Goal: Transaction & Acquisition: Purchase product/service

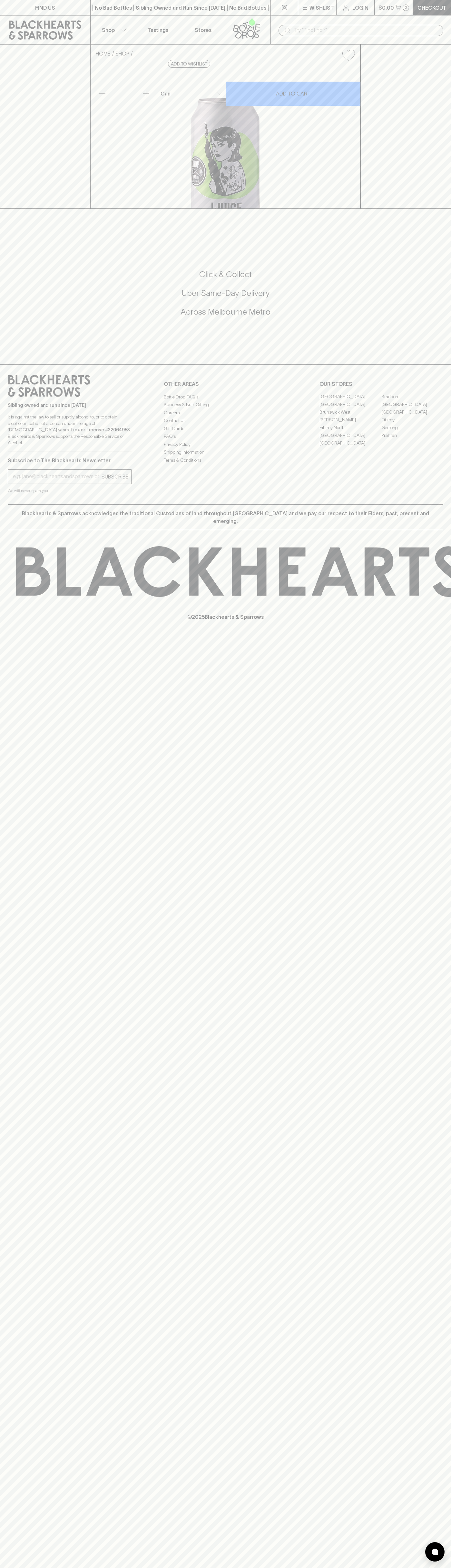
click at [399, 22] on div "​" at bounding box center [360, 30] width 181 height 29
click at [430, 189] on div "HOME SHOP Hop Nation J Juice NEIPA $8.00 Add to wishlist 10% discount when purc…" at bounding box center [226, 127] width 451 height 164
click at [193, 1568] on html "FIND US | No Bad Bottles | Sibling Owned and Run Since [DATE] | No Bad Bottles …" at bounding box center [226, 784] width 451 height 1568
click at [14, 741] on div "FIND US | No Bad Bottles | Sibling Owned and Run Since [DATE] | No Bad Bottles …" at bounding box center [226, 784] width 451 height 1568
